Goal: Check status: Check status

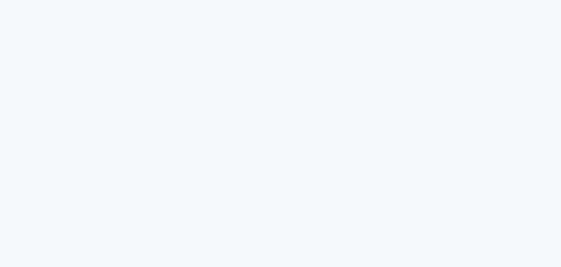
click at [75, 0] on html at bounding box center [280, 0] width 561 height 0
drag, startPoint x: 518, startPoint y: 0, endPoint x: 277, endPoint y: 55, distance: 247.3
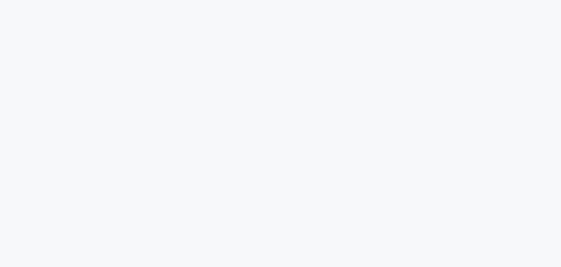
click at [277, 0] on html at bounding box center [280, 0] width 561 height 0
click at [221, 0] on html at bounding box center [280, 0] width 561 height 0
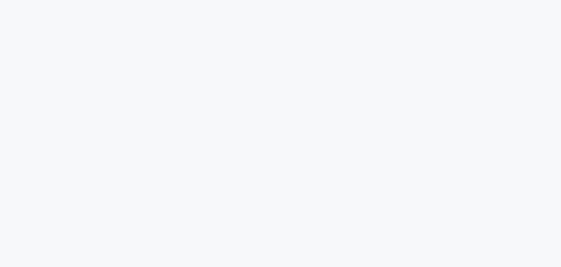
click at [220, 0] on html at bounding box center [280, 0] width 561 height 0
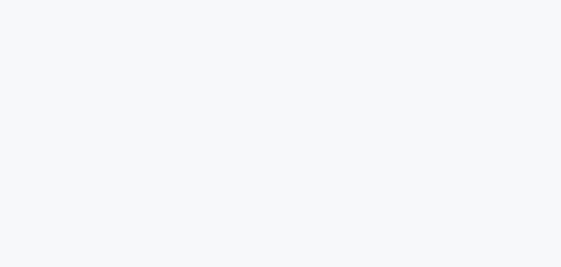
click at [220, 0] on html at bounding box center [280, 0] width 561 height 0
click at [221, 0] on html at bounding box center [280, 0] width 561 height 0
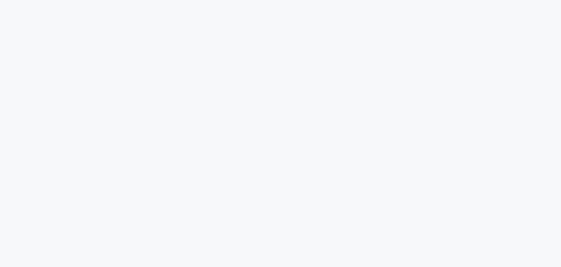
click at [221, 0] on html at bounding box center [280, 0] width 561 height 0
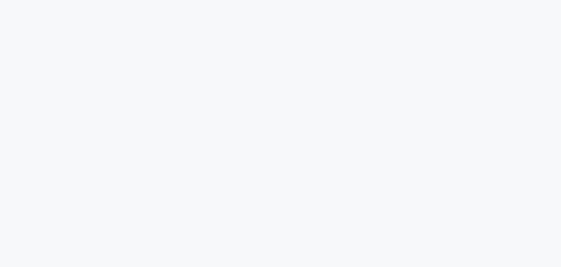
click at [221, 0] on html at bounding box center [280, 0] width 561 height 0
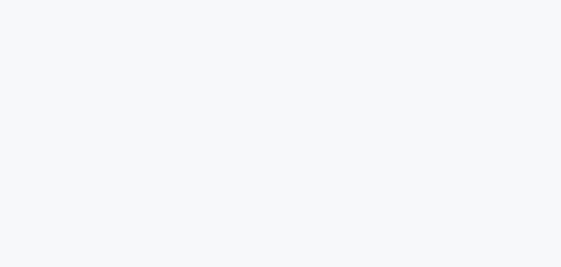
click at [221, 0] on html at bounding box center [280, 0] width 561 height 0
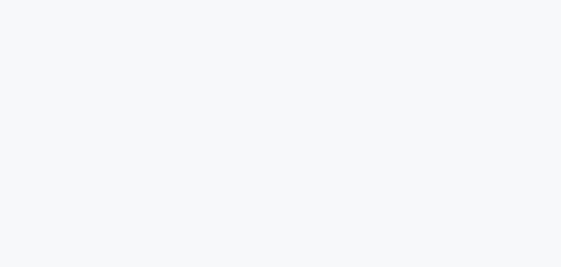
click at [221, 0] on html at bounding box center [280, 0] width 561 height 0
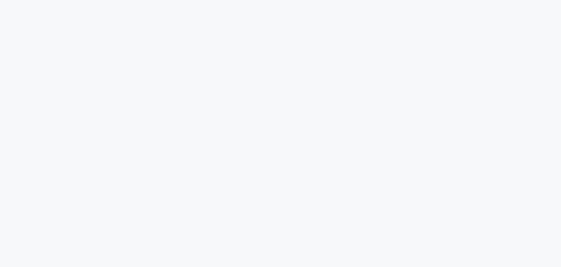
click at [221, 0] on html at bounding box center [280, 0] width 561 height 0
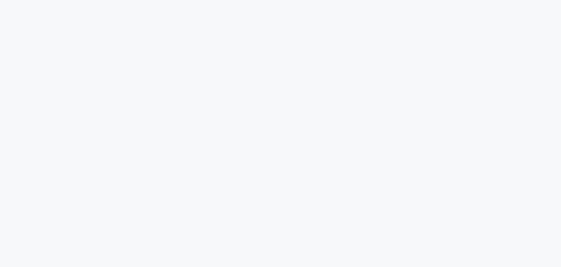
click at [221, 0] on html at bounding box center [280, 0] width 561 height 0
drag, startPoint x: 543, startPoint y: 0, endPoint x: 186, endPoint y: 74, distance: 364.2
click at [177, 0] on html at bounding box center [280, 0] width 561 height 0
